Goal: Transaction & Acquisition: Purchase product/service

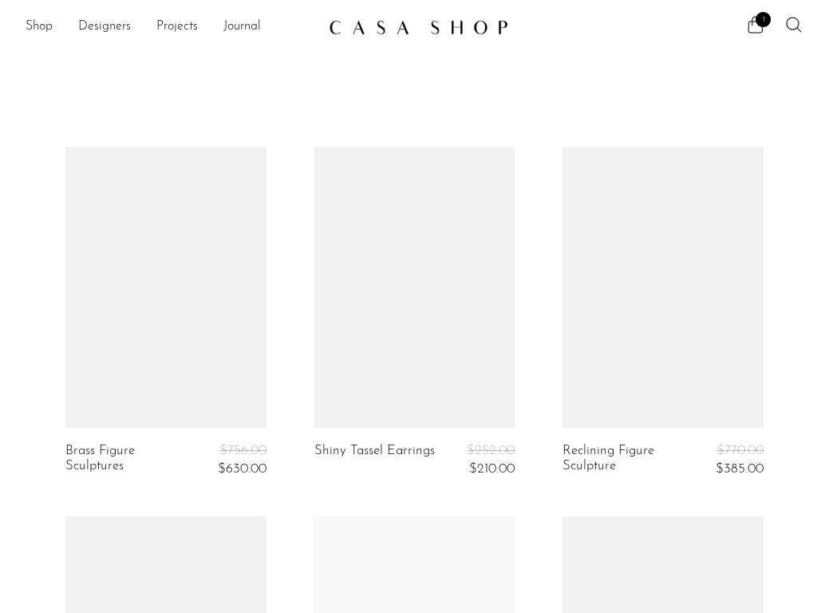
scroll to position [4370, 0]
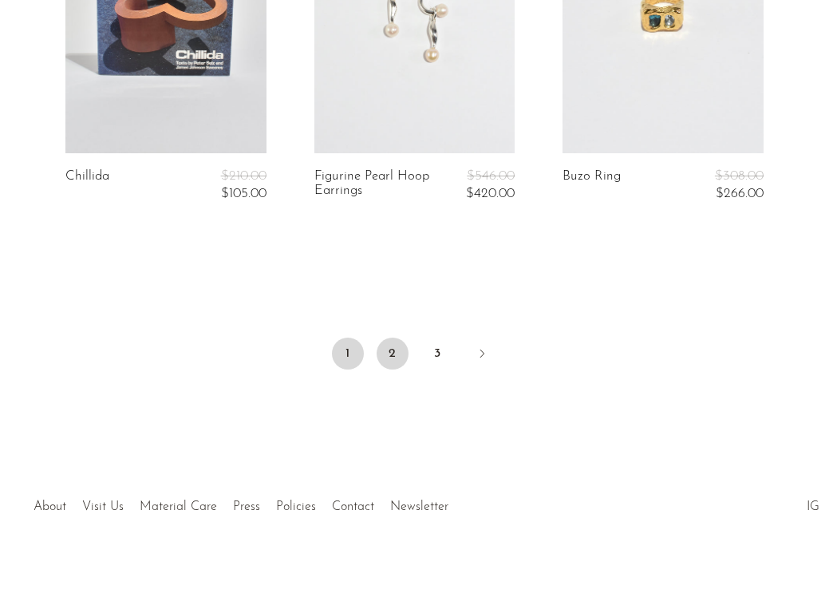
click at [389, 357] on link "2" at bounding box center [393, 353] width 32 height 32
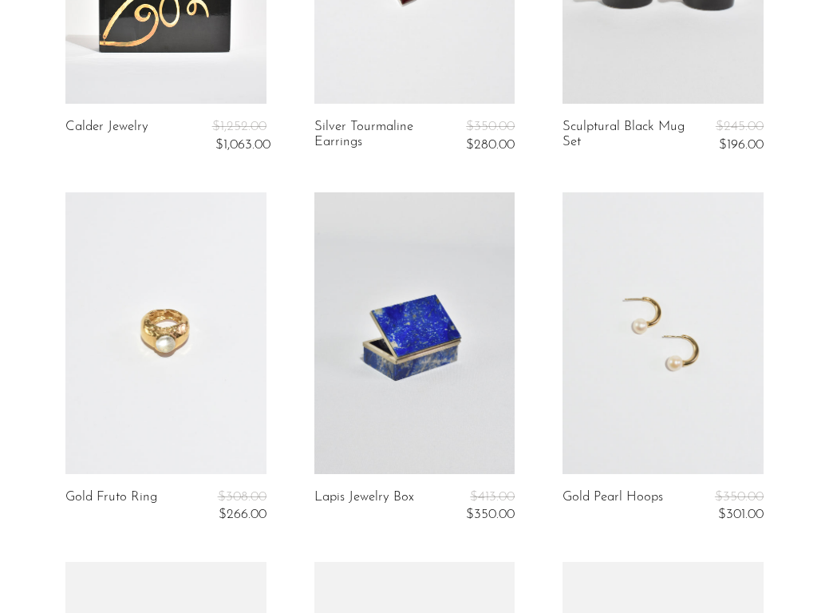
scroll to position [1452, 0]
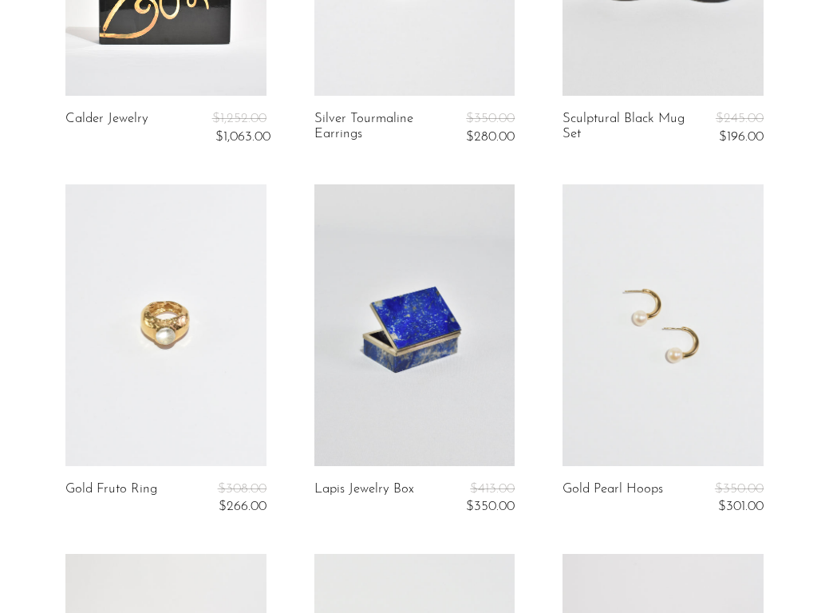
click at [175, 368] on link at bounding box center [165, 324] width 201 height 281
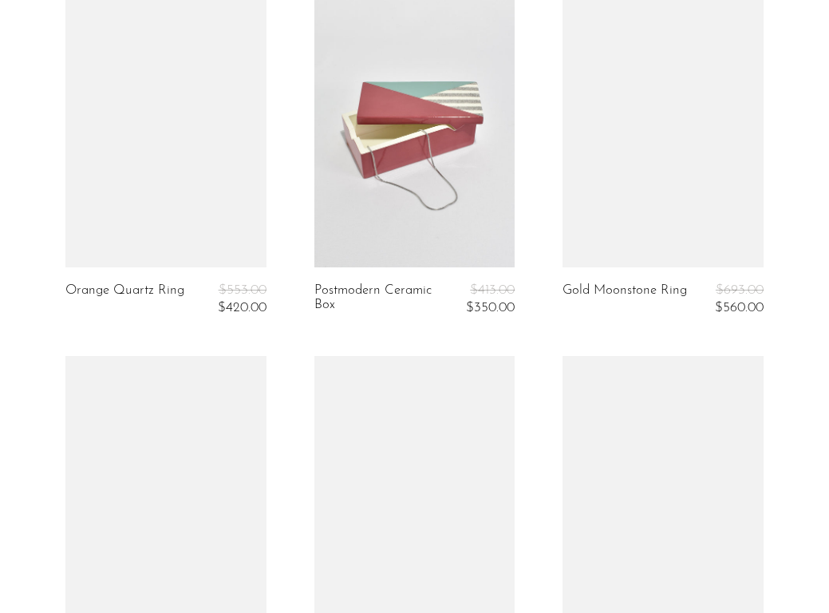
scroll to position [3502, 0]
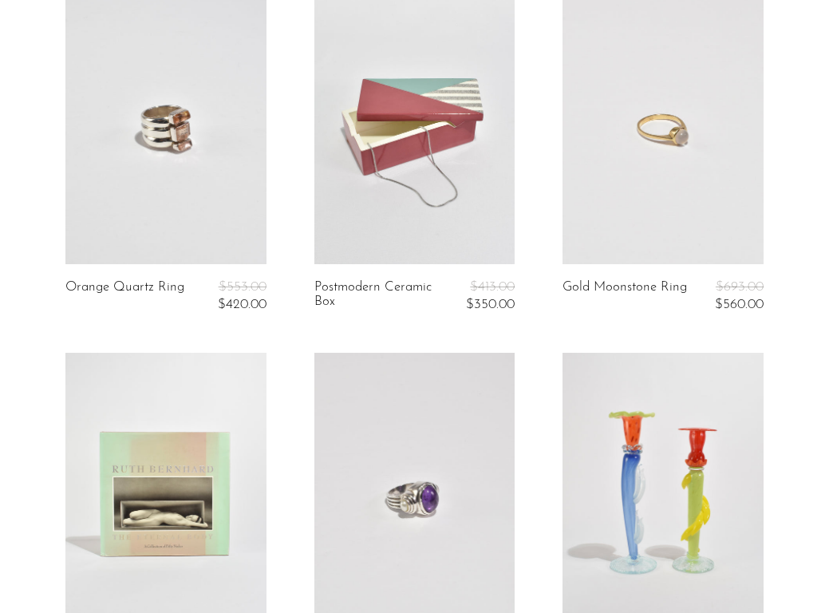
click at [671, 208] on link at bounding box center [662, 122] width 201 height 281
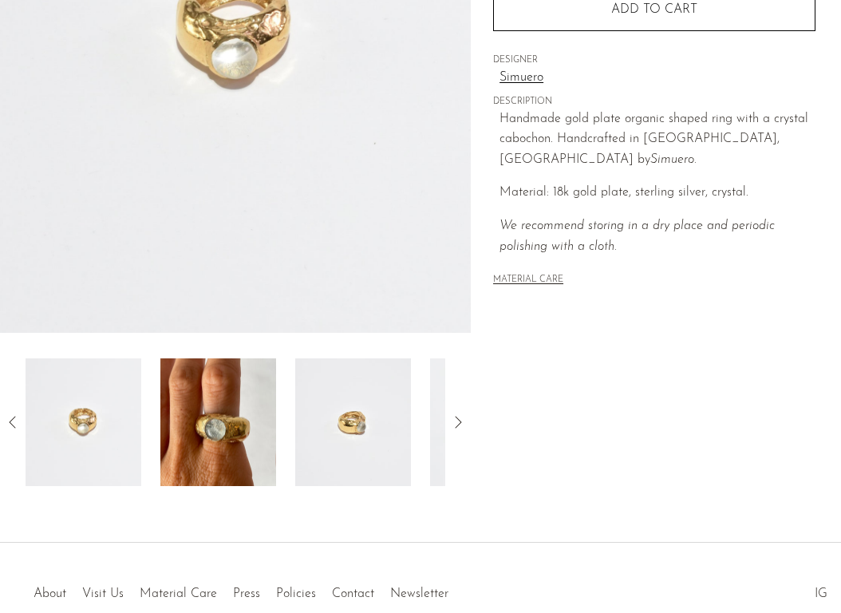
scroll to position [351, 0]
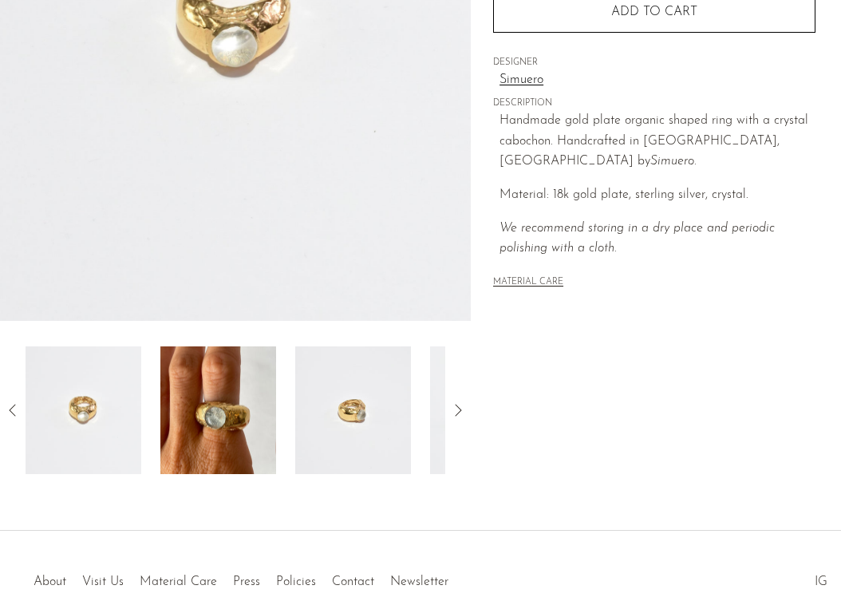
click at [186, 384] on img at bounding box center [218, 410] width 116 height 128
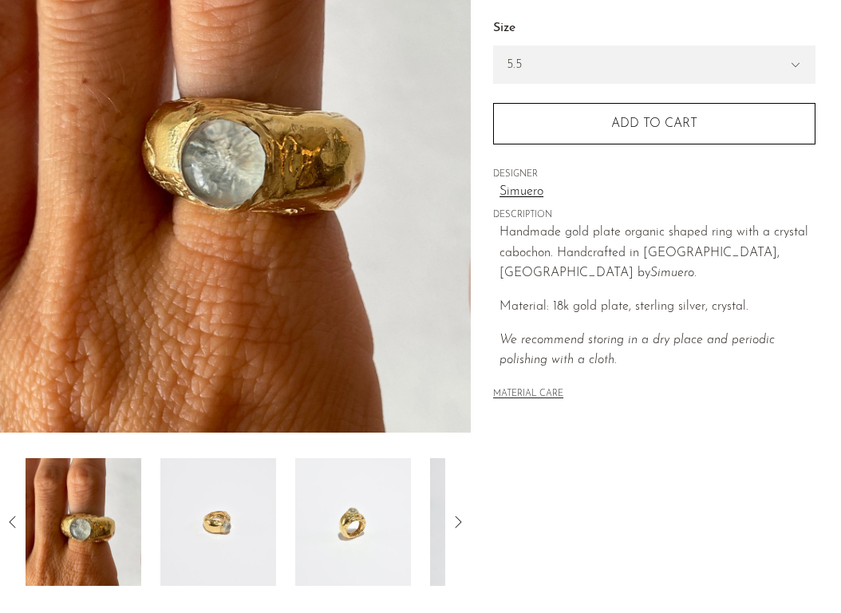
scroll to position [233, 0]
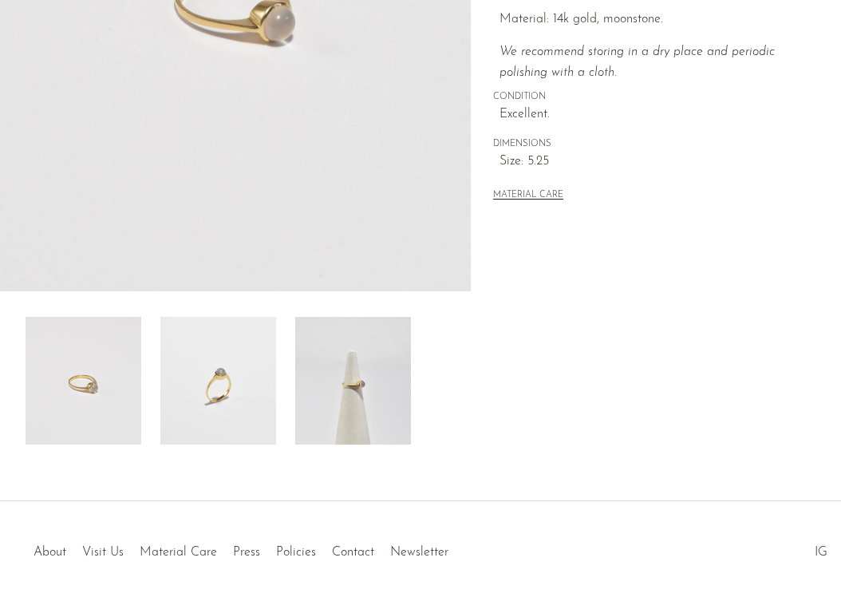
scroll to position [383, 0]
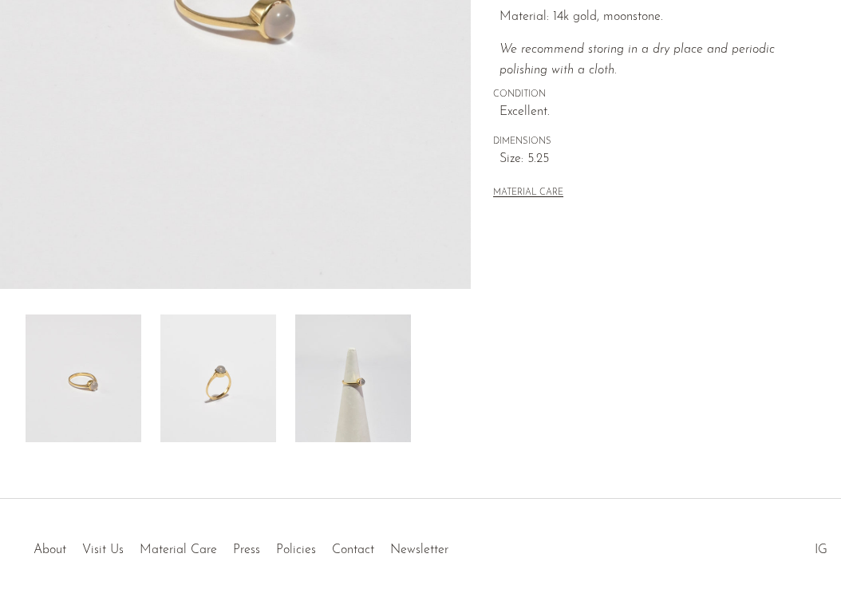
click at [270, 368] on img at bounding box center [218, 378] width 116 height 128
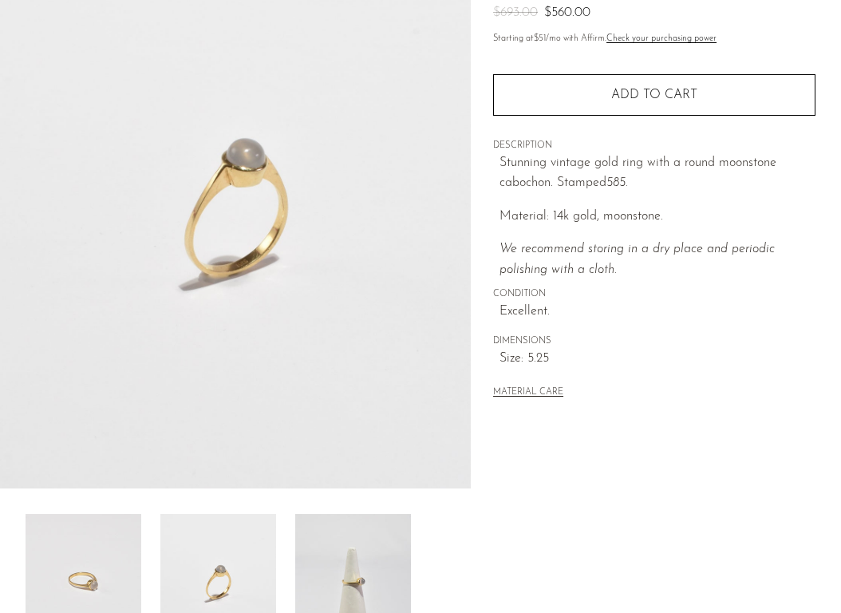
scroll to position [0, 0]
